Goal: Complete Application Form: Complete application form

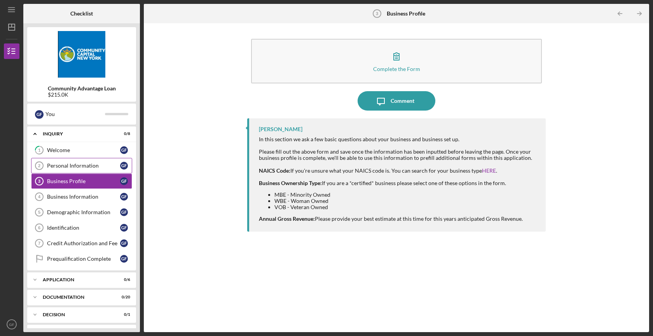
click at [68, 168] on div "Personal Information" at bounding box center [83, 166] width 73 height 6
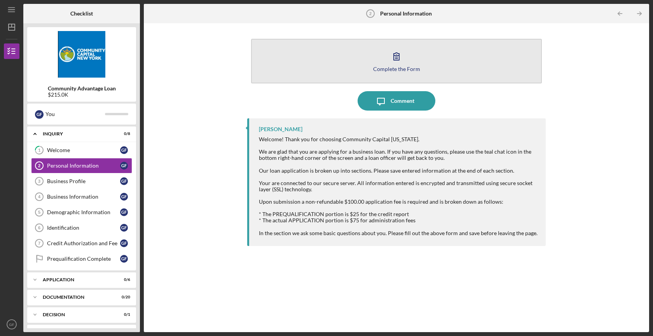
click at [399, 56] on icon "button" at bounding box center [396, 56] width 19 height 19
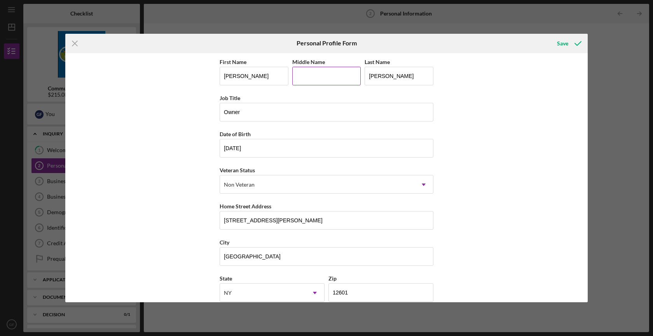
click at [329, 78] on input "Middle Name" at bounding box center [326, 76] width 69 height 19
type input "A"
click at [501, 187] on div "First Name Gianny Middle Name Last Name Fairchild Job Title Owner Date of Birth…" at bounding box center [326, 178] width 522 height 250
click at [577, 44] on polyline "submit" at bounding box center [578, 44] width 6 height 4
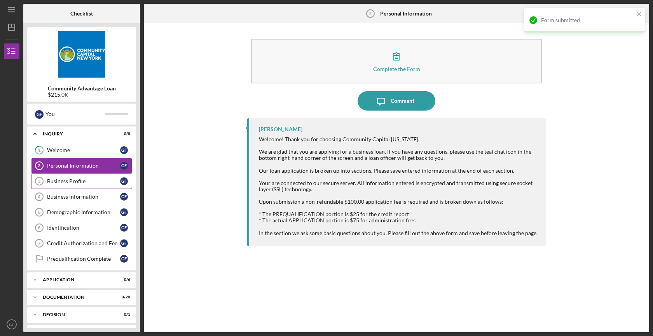
click at [73, 182] on div "Business Profile" at bounding box center [83, 181] width 73 height 6
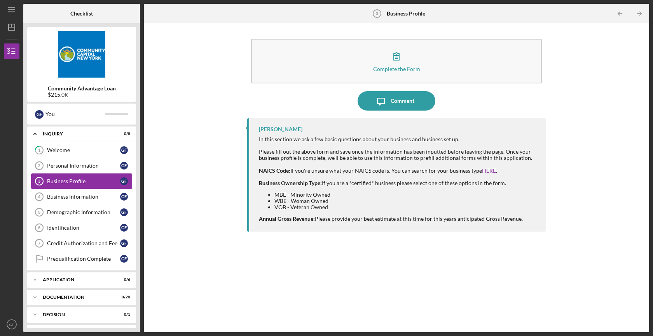
click at [87, 181] on div "Business Profile" at bounding box center [83, 181] width 73 height 6
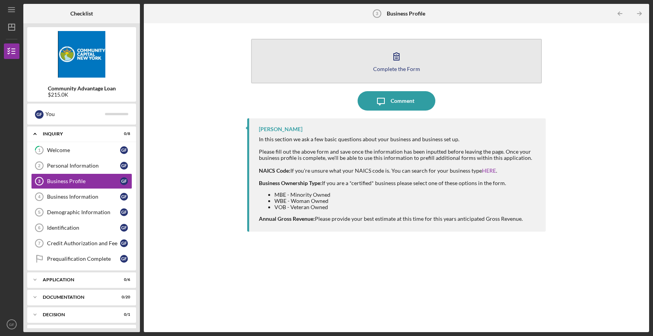
click at [387, 64] on icon "button" at bounding box center [396, 56] width 19 height 19
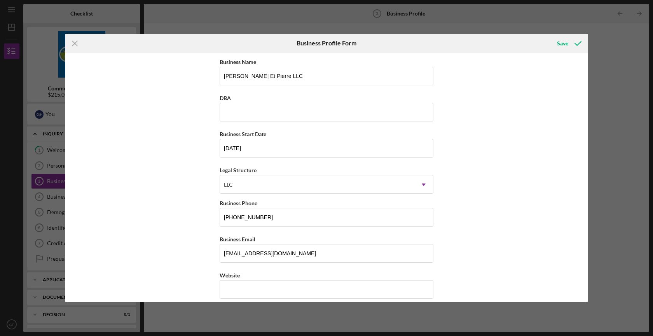
click at [187, 225] on div "Business Name Anna Et Pierre LLC DBA Business Start Date 11/02/2023 Legal Struc…" at bounding box center [326, 178] width 522 height 250
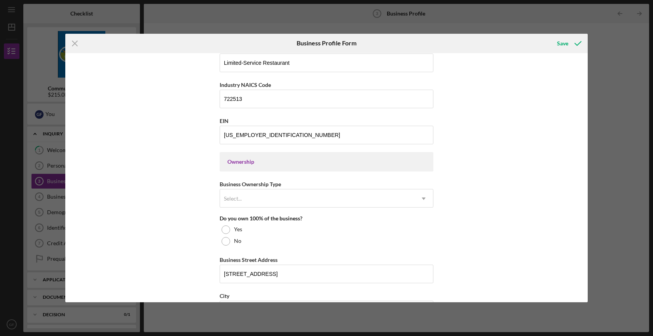
scroll to position [267, 0]
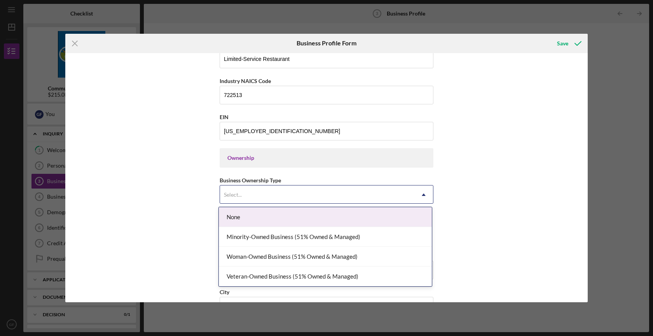
click at [290, 195] on div "Select..." at bounding box center [317, 195] width 194 height 18
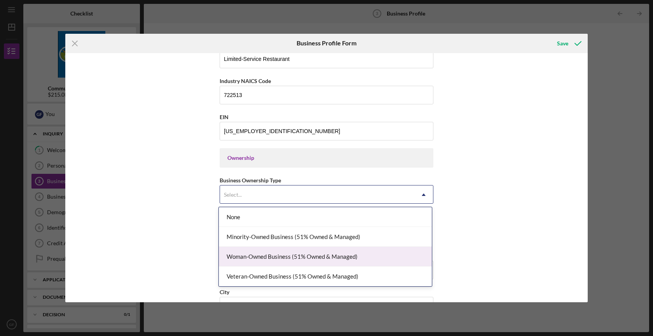
click at [306, 257] on div "Woman-Owned Business (51% Owned & Managed)" at bounding box center [325, 257] width 213 height 20
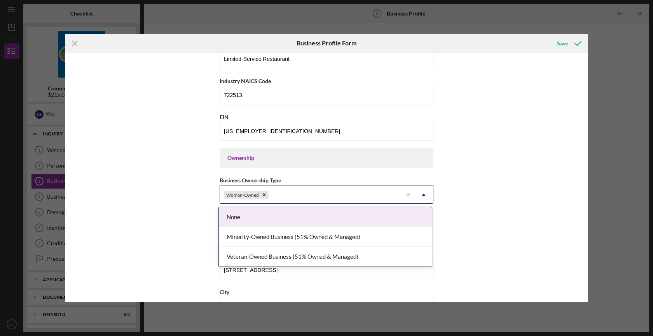
click at [285, 197] on div "Woman-Owned" at bounding box center [311, 195] width 183 height 18
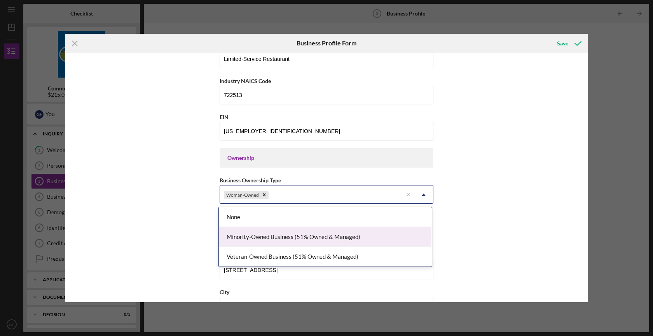
click at [293, 239] on div "Minority-Owned Business (51% Owned & Managed)" at bounding box center [325, 237] width 213 height 20
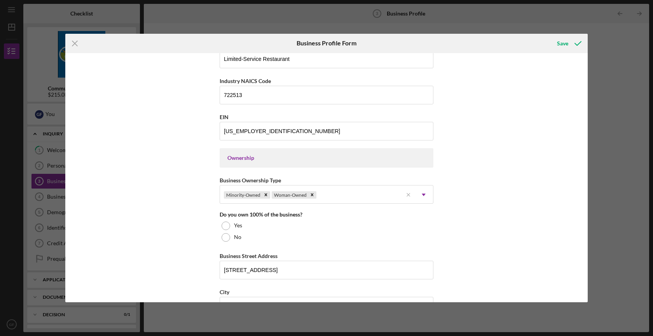
click at [177, 221] on div "Business Name Anna Et Pierre LLC DBA Business Start Date 11/02/2023 Legal Struc…" at bounding box center [326, 178] width 522 height 250
click at [242, 225] on div "Yes" at bounding box center [327, 226] width 214 height 12
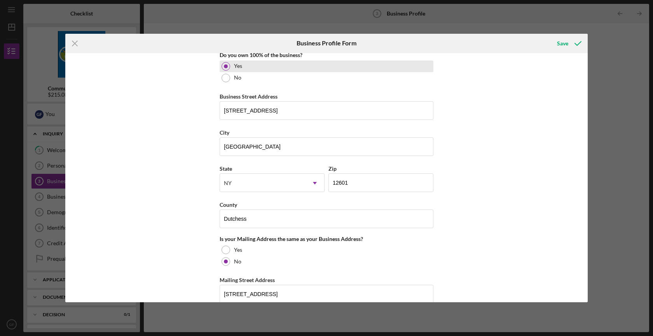
scroll to position [410, 0]
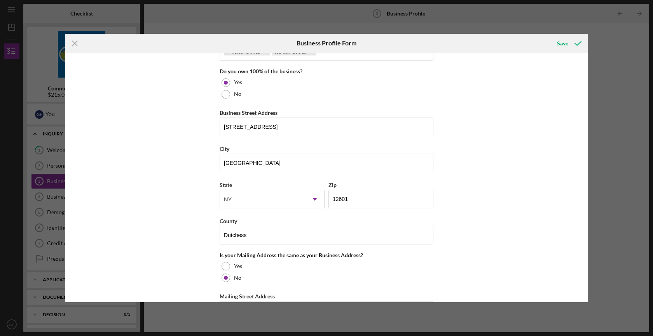
click at [186, 196] on div "Business Name Anna Et Pierre LLC DBA Business Start Date 11/02/2023 Legal Struc…" at bounding box center [326, 178] width 522 height 250
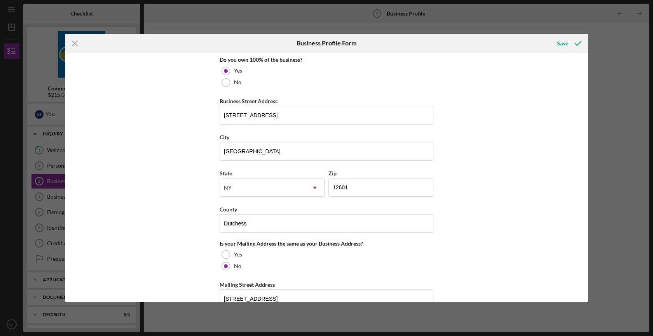
scroll to position [416, 0]
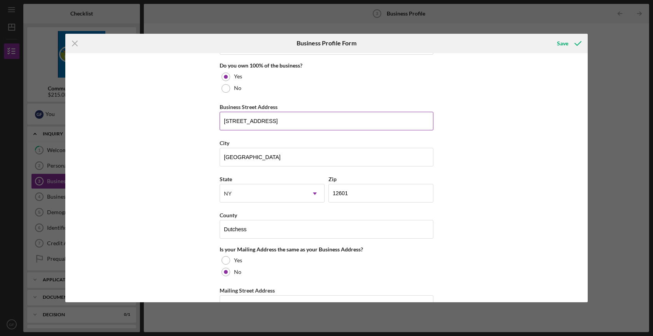
click at [268, 124] on input "10 Dutchess Landing Rd, Unit 2A" at bounding box center [327, 121] width 214 height 19
type input "76 N 7th Street"
click at [269, 160] on input "Poughkeepsie" at bounding box center [327, 157] width 214 height 19
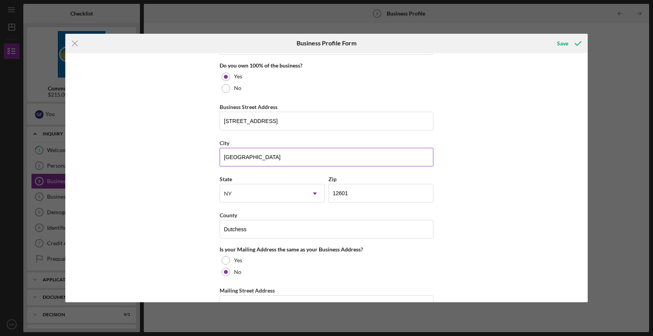
click at [269, 160] on input "Poughkeepsie" at bounding box center [327, 157] width 214 height 19
type input "Hudson"
click at [352, 195] on input "12601" at bounding box center [380, 193] width 105 height 19
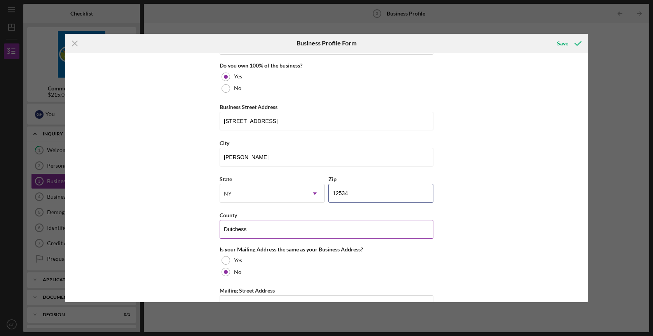
type input "12534"
click at [246, 228] on input "Dutchess" at bounding box center [327, 229] width 214 height 19
type input "Columbia"
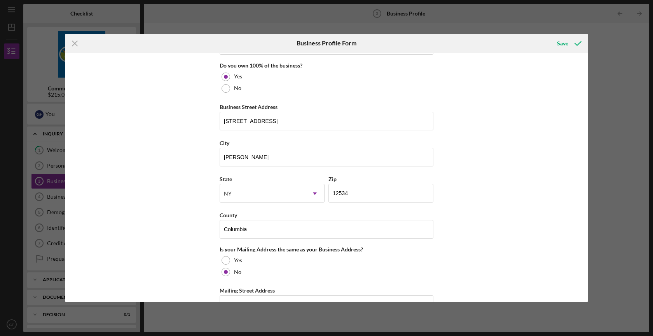
click at [169, 255] on div "Business Name Anna Et Pierre LLC DBA Business Start Date 11/02/2023 Legal Struc…" at bounding box center [326, 178] width 522 height 250
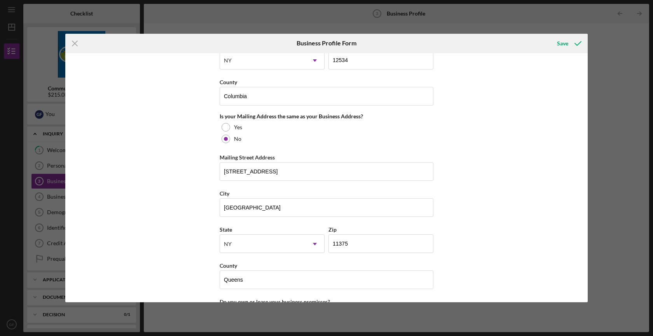
scroll to position [551, 0]
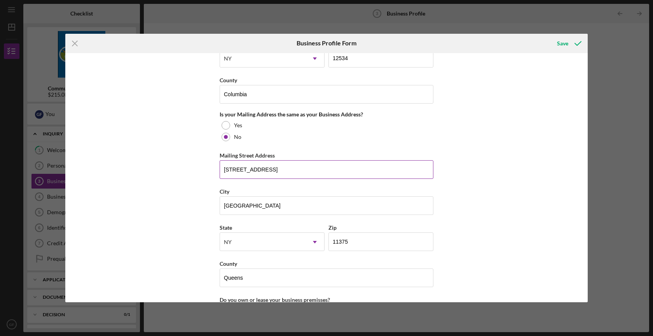
click at [246, 169] on input "10311 68th DR" at bounding box center [327, 169] width 214 height 19
type input "10 Dutchess Landing Rd"
click at [268, 208] on input "Forest Hills" at bounding box center [327, 206] width 214 height 19
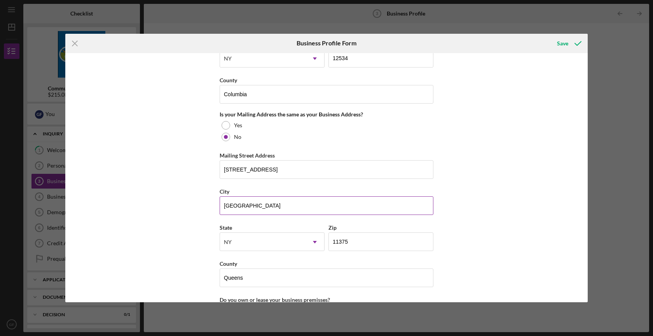
click at [268, 208] on input "Forest Hills" at bounding box center [327, 206] width 214 height 19
type input "Poughkeepsie"
click at [378, 247] on input "11375" at bounding box center [380, 242] width 105 height 19
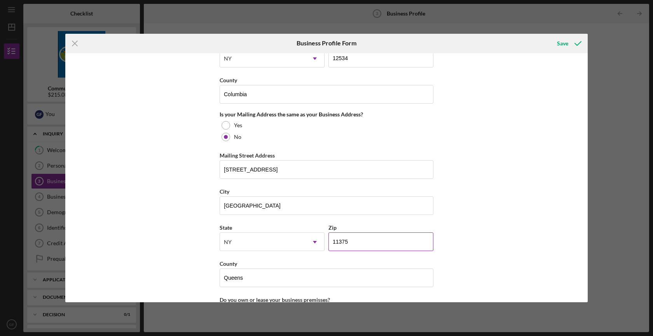
click at [378, 247] on input "11375" at bounding box center [380, 242] width 105 height 19
type input "12601"
click at [192, 272] on div "Business Name Anna Et Pierre LLC DBA Business Start Date 11/02/2023 Legal Struc…" at bounding box center [326, 178] width 522 height 250
click at [231, 280] on input "Queens" at bounding box center [327, 278] width 214 height 19
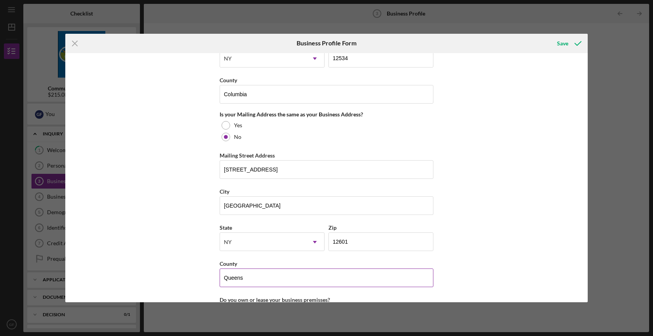
click at [231, 280] on input "Queens" at bounding box center [327, 278] width 214 height 19
type input "Dutchess"
click at [181, 279] on div "Business Name Anna Et Pierre LLC DBA Business Start Date 11/02/2023 Legal Struc…" at bounding box center [326, 178] width 522 height 250
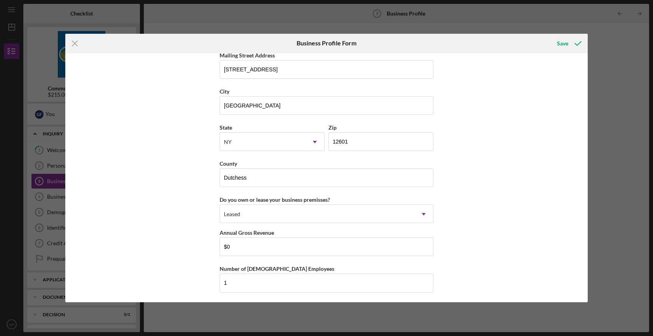
scroll to position [665, 0]
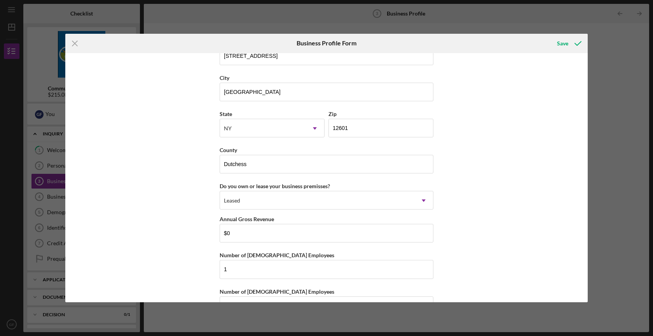
click at [160, 221] on div "Business Name Anna Et Pierre LLC DBA Business Start Date 11/02/2023 Legal Struc…" at bounding box center [326, 178] width 522 height 250
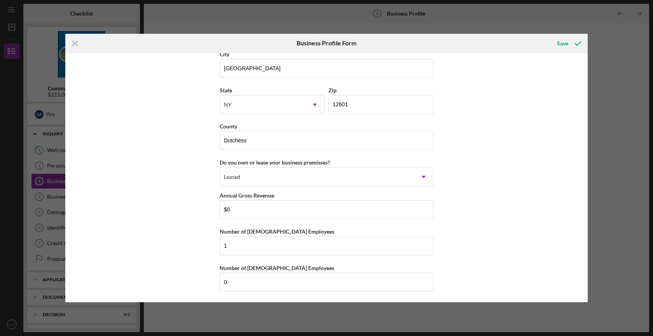
scroll to position [689, 0]
click at [251, 245] on input "1" at bounding box center [327, 245] width 214 height 19
type input "2"
click at [203, 255] on div "Business Name Anna Et Pierre LLC DBA Business Start Date 11/02/2023 Legal Struc…" at bounding box center [326, 178] width 522 height 250
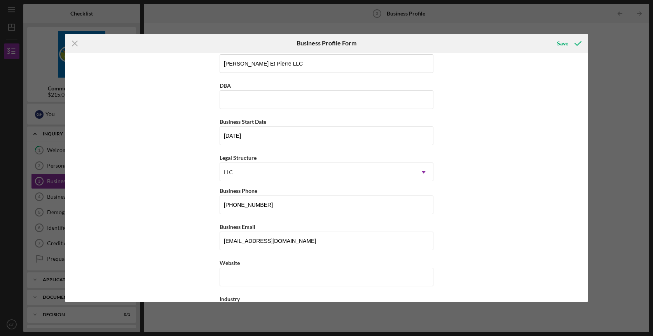
scroll to position [0, 0]
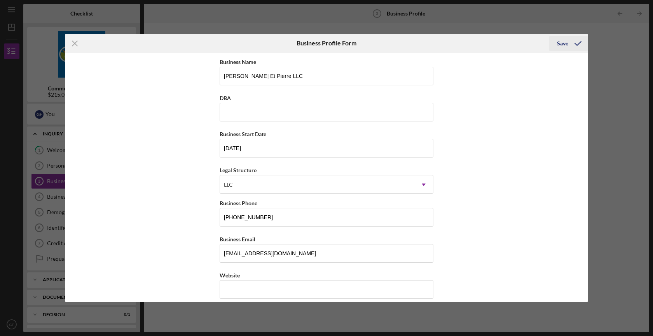
click at [568, 43] on icon "submit" at bounding box center [577, 43] width 19 height 19
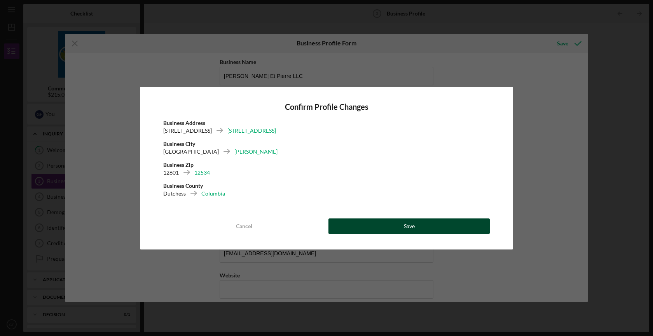
click at [353, 227] on button "Save" at bounding box center [408, 227] width 161 height 16
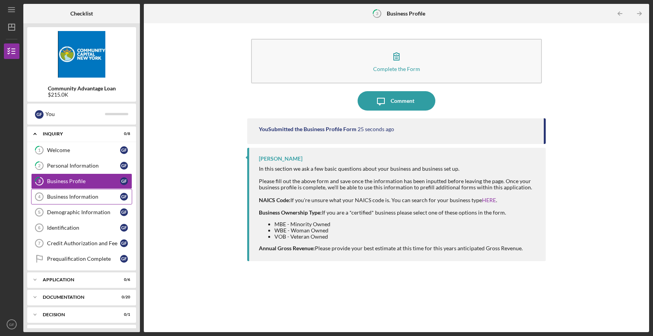
click at [57, 198] on div "Business Information" at bounding box center [83, 197] width 73 height 6
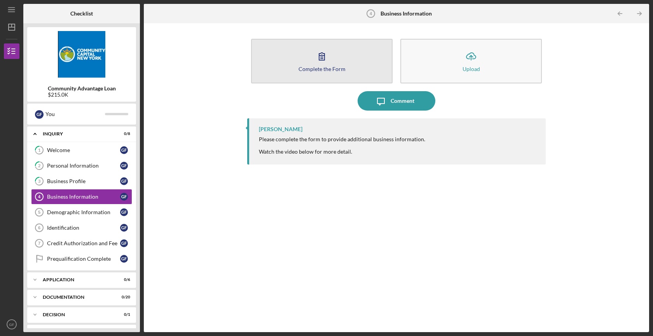
click at [335, 60] on button "Complete the Form Form" at bounding box center [321, 61] width 141 height 45
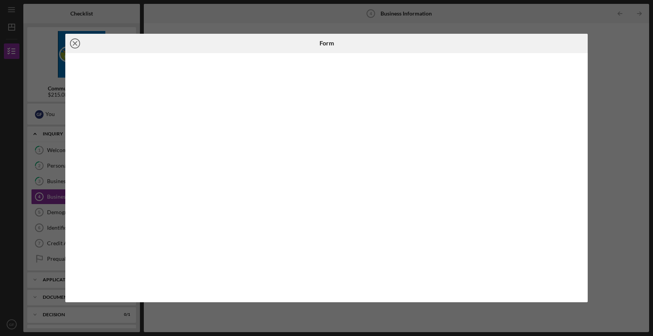
click at [77, 42] on line at bounding box center [75, 44] width 4 height 4
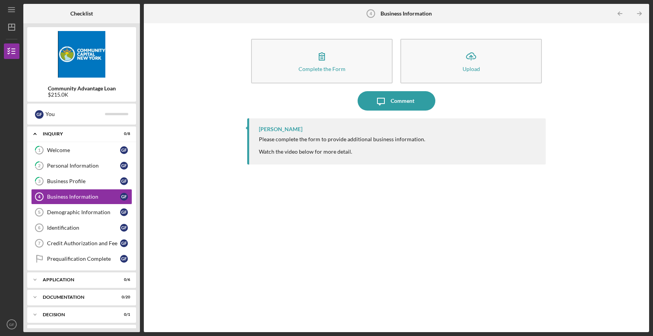
click at [342, 213] on div "Lisbel Rosario Please complete the form to provide additional business informat…" at bounding box center [396, 220] width 298 height 202
click at [306, 139] on div "Please complete the form to provide additional business information. Watch the …" at bounding box center [342, 145] width 166 height 19
click at [71, 217] on link "Demographic Information 5 Demographic Information G F" at bounding box center [81, 213] width 101 height 16
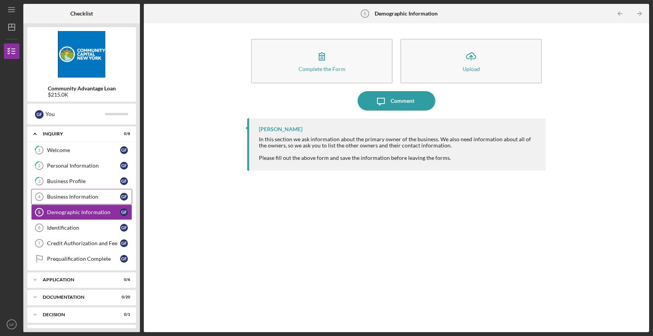
click at [71, 199] on div "Business Information" at bounding box center [83, 197] width 73 height 6
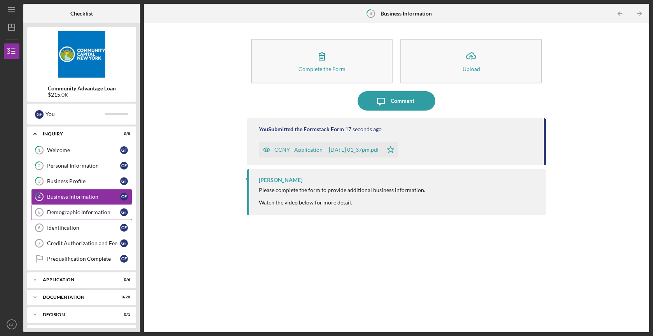
click at [64, 215] on div "Demographic Information" at bounding box center [83, 212] width 73 height 6
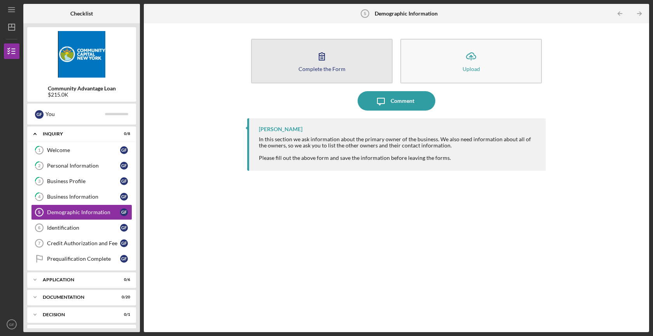
click at [336, 70] on div "Complete the Form" at bounding box center [321, 69] width 47 height 6
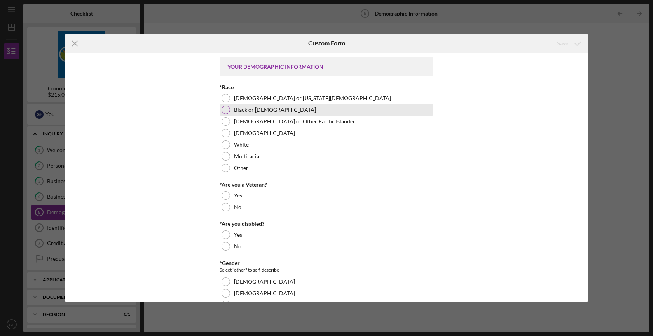
click at [225, 110] on div at bounding box center [225, 110] width 9 height 9
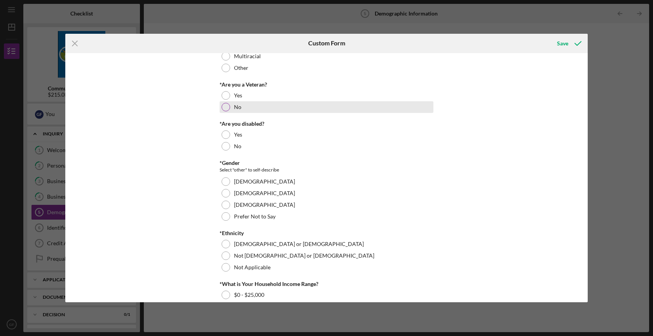
click at [228, 104] on div "No" at bounding box center [327, 107] width 214 height 12
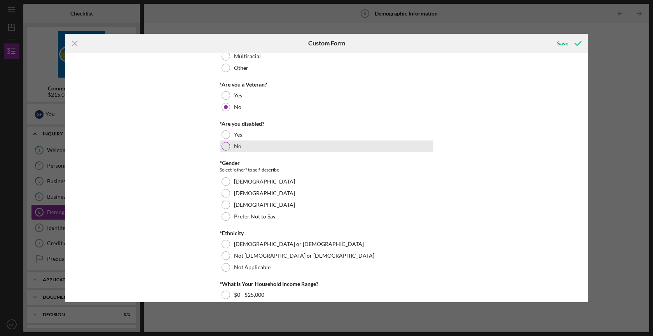
click at [227, 143] on div "No" at bounding box center [327, 147] width 214 height 12
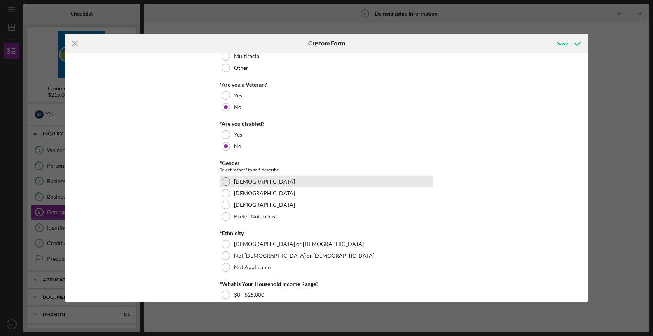
click at [223, 181] on div at bounding box center [225, 182] width 9 height 9
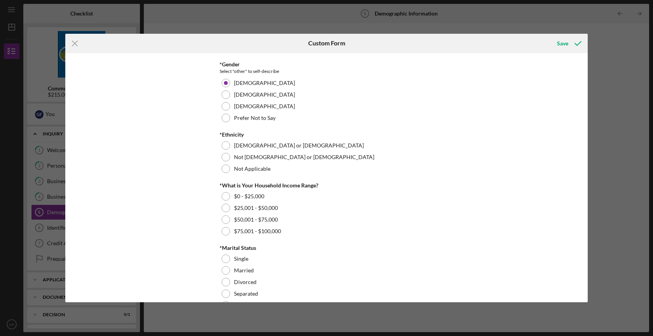
scroll to position [200, 0]
click at [234, 156] on label "Not Hispanic or Latino" at bounding box center [304, 156] width 140 height 6
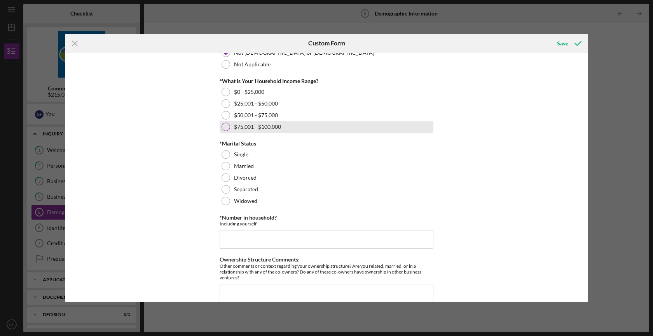
click at [272, 126] on label "$75,001 - $100,000" at bounding box center [257, 127] width 47 height 6
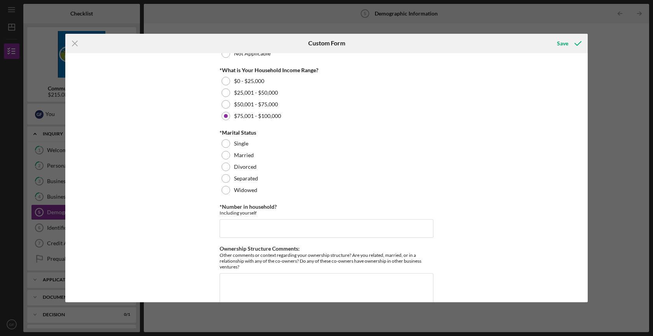
scroll to position [316, 0]
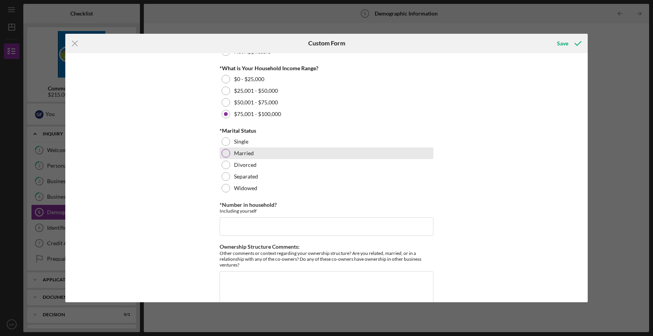
click at [234, 152] on label "Married" at bounding box center [244, 153] width 20 height 6
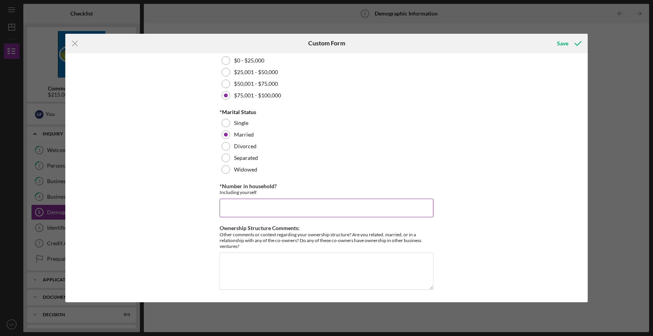
click at [225, 214] on input "*Number in household?" at bounding box center [327, 208] width 214 height 19
type input "2"
click at [155, 273] on div "YOUR DEMOGRAPHIC INFORMATION *Race American Indian or Alaska Native Black or Af…" at bounding box center [326, 178] width 522 height 250
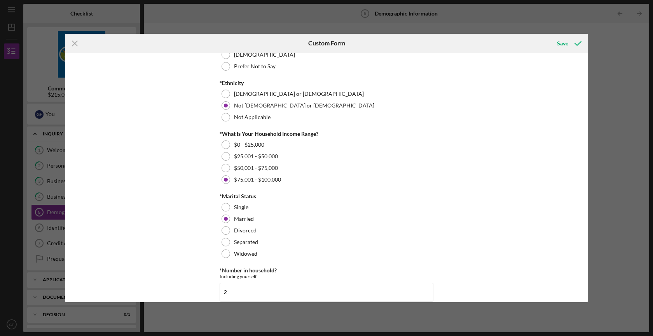
scroll to position [0, 0]
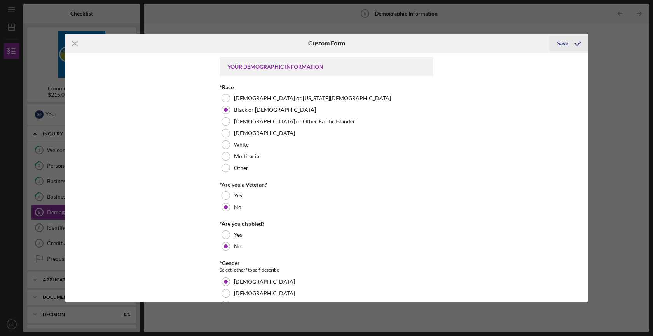
click at [561, 42] on div "Save" at bounding box center [562, 44] width 11 height 16
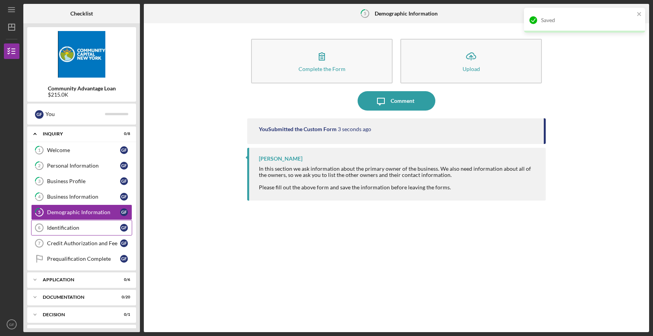
click at [89, 228] on div "Identification" at bounding box center [83, 228] width 73 height 6
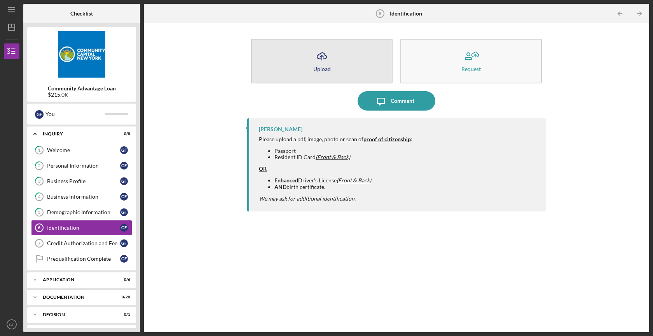
click at [361, 78] on button "Icon/Upload Upload" at bounding box center [321, 61] width 141 height 45
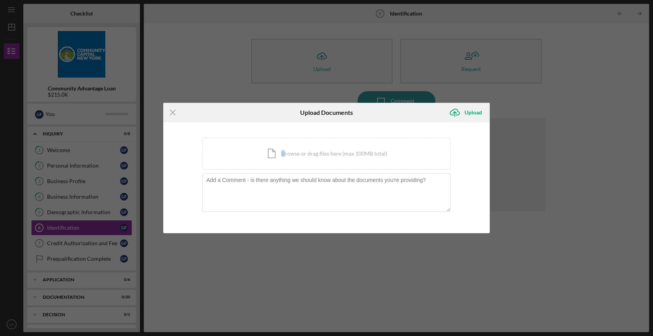
drag, startPoint x: 285, startPoint y: 154, endPoint x: 284, endPoint y: 136, distance: 18.3
click at [284, 136] on div "You're uploading documents related to Identification . Icon/Document Browse or …" at bounding box center [326, 177] width 326 height 111
click at [289, 121] on div "Upload Documents" at bounding box center [326, 112] width 109 height 19
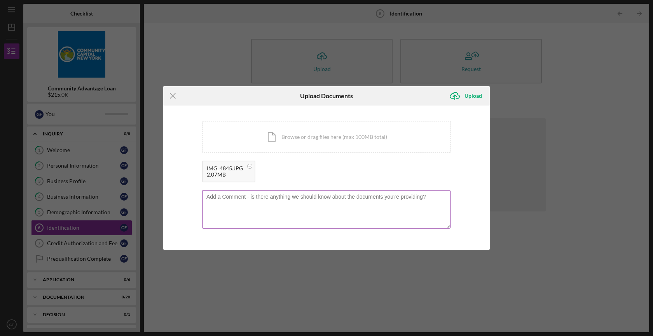
click at [288, 216] on textarea at bounding box center [326, 209] width 248 height 38
type textarea "p"
type textarea "PASSPORT CARD"
click at [469, 97] on div "Upload" at bounding box center [472, 96] width 17 height 16
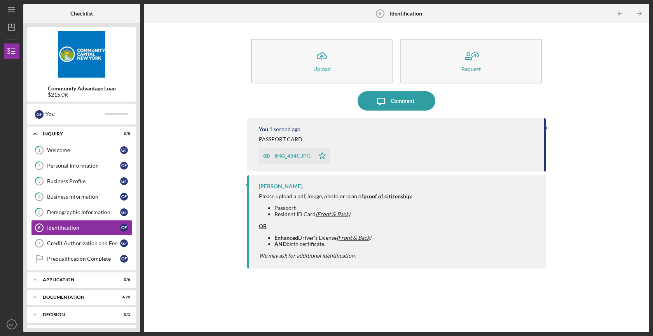
click at [191, 172] on div "Icon/Upload Upload Request Icon/Message Comment You 1 second ago PASSPORT CARD …" at bounding box center [396, 178] width 497 height 302
click at [62, 242] on div "Credit Authorization and Fee" at bounding box center [83, 244] width 73 height 6
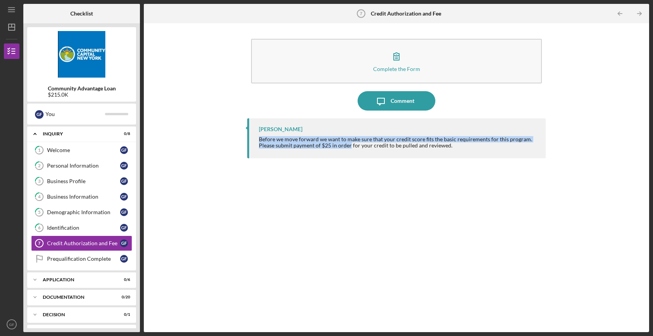
drag, startPoint x: 303, startPoint y: 136, endPoint x: 349, endPoint y: 148, distance: 47.0
click at [349, 148] on div "Lisbel Rosario Before we move forward we want to make sure that your credit sco…" at bounding box center [396, 139] width 298 height 40
click at [349, 148] on div "Please submit payment of $25 in order for your credit to be pulled and reviewed." at bounding box center [395, 146] width 273 height 6
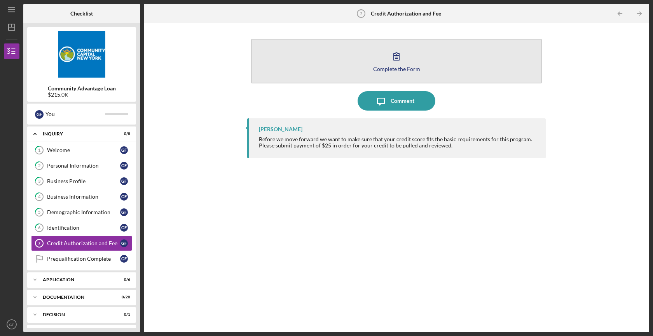
click at [414, 58] on button "Complete the Form Form" at bounding box center [396, 61] width 291 height 45
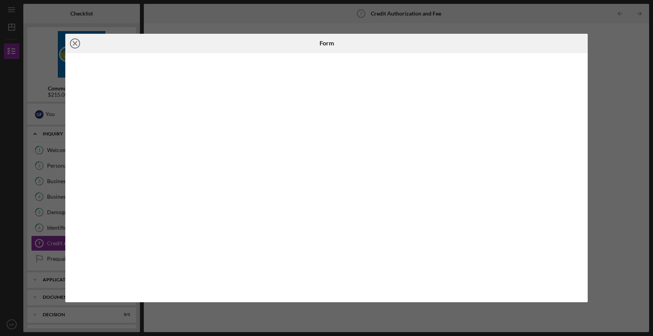
click at [74, 44] on icon "Icon/Close" at bounding box center [74, 43] width 19 height 19
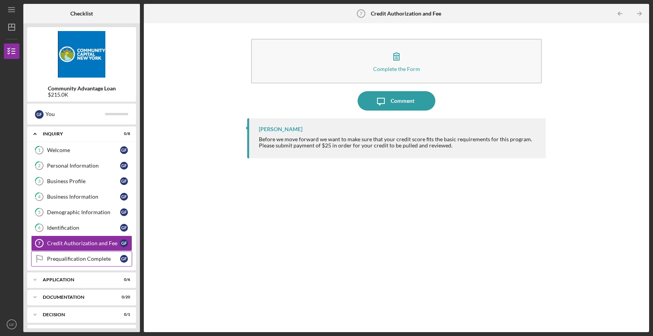
click at [77, 258] on div "Prequalification Complete" at bounding box center [83, 259] width 73 height 6
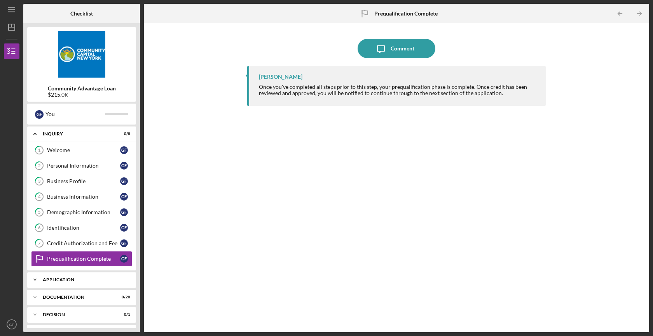
click at [74, 282] on div "Icon/Expander Application 0 / 6" at bounding box center [81, 280] width 109 height 16
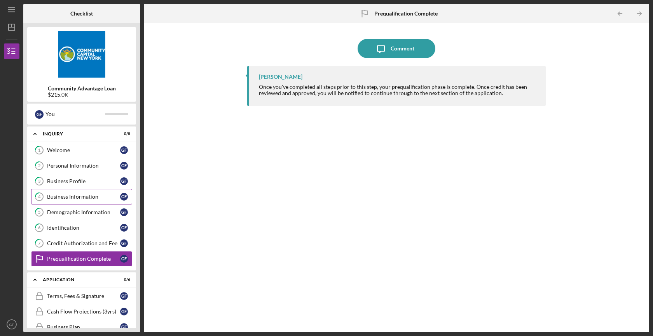
click at [78, 195] on div "Business Information" at bounding box center [83, 197] width 73 height 6
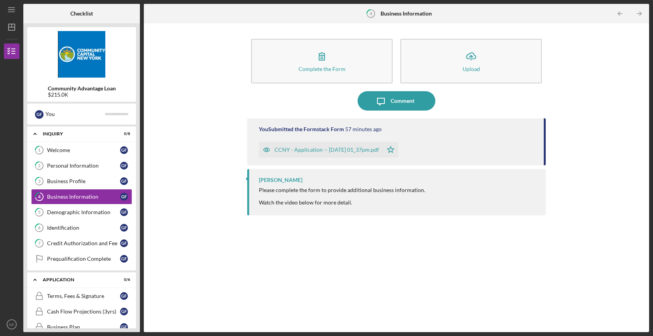
click at [327, 150] on div "CCNY - Application -- 2025-08-14 01_37pm.pdf" at bounding box center [326, 150] width 105 height 6
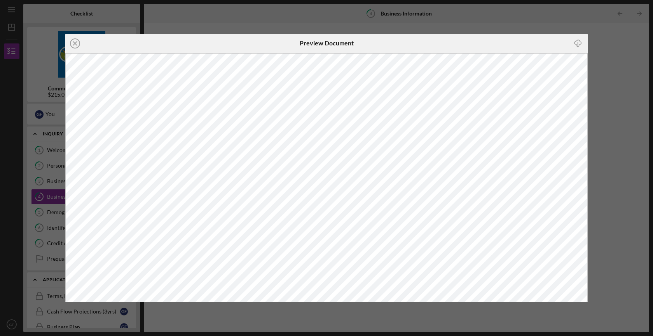
click at [643, 108] on div "Icon/Close Preview Document Icon/Download" at bounding box center [326, 168] width 653 height 336
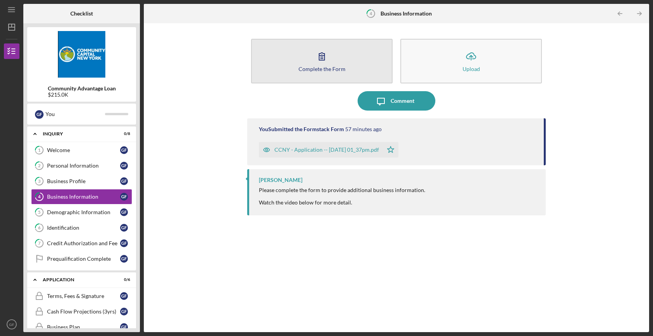
click at [351, 56] on button "Complete the Form Form" at bounding box center [321, 61] width 141 height 45
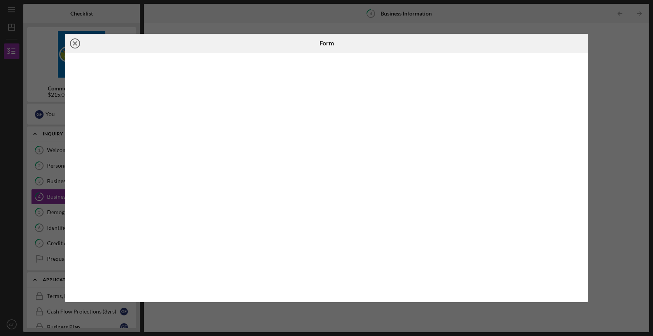
click at [73, 44] on icon "Icon/Close" at bounding box center [74, 43] width 19 height 19
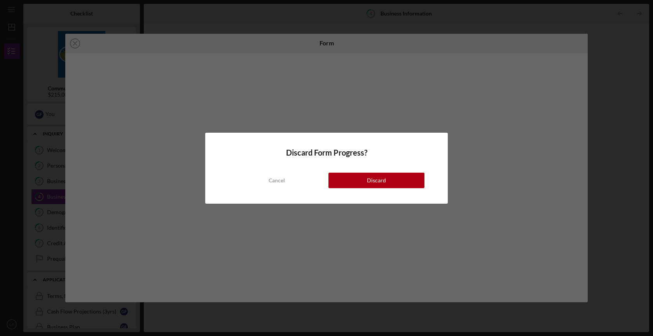
click at [397, 171] on div "Cancel Discard" at bounding box center [326, 172] width 196 height 31
click at [394, 181] on button "Discard" at bounding box center [376, 181] width 96 height 16
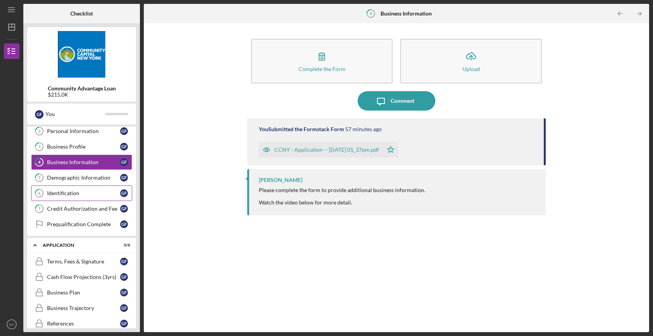
scroll to position [35, 0]
click at [79, 261] on div "Terms, Fees & Signature" at bounding box center [83, 261] width 73 height 6
